Goal: Task Accomplishment & Management: Use online tool/utility

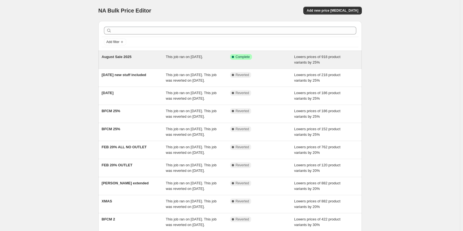
click at [203, 55] on span "This job ran on [DATE]." at bounding box center [184, 57] width 37 height 4
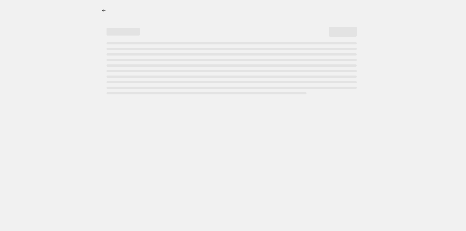
select select "percentage"
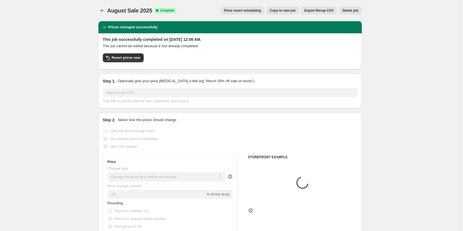
select select "collection"
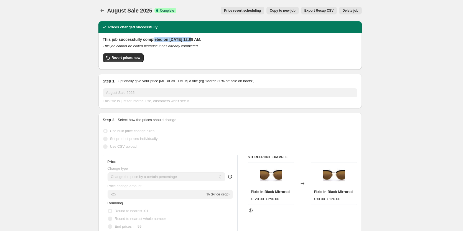
drag, startPoint x: 154, startPoint y: 38, endPoint x: 189, endPoint y: 39, distance: 35.2
click at [189, 39] on h2 "This job successfully completed on [DATE] 12:08 AM." at bounding box center [230, 40] width 254 height 6
click at [134, 56] on span "Revert prices now" at bounding box center [126, 57] width 29 height 4
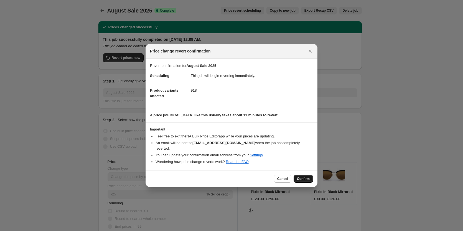
click at [304, 175] on button "Confirm" at bounding box center [303, 179] width 19 height 8
